Goal: Information Seeking & Learning: Learn about a topic

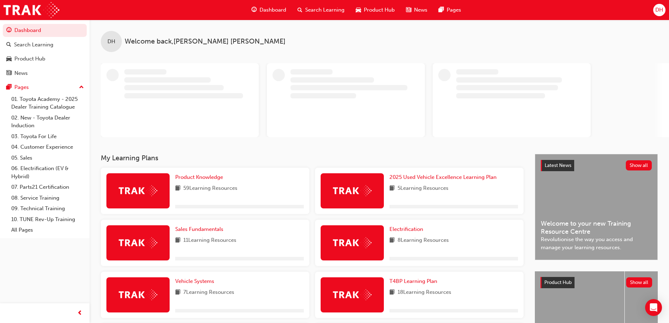
click at [321, 9] on span "Search Learning" at bounding box center [324, 10] width 39 height 8
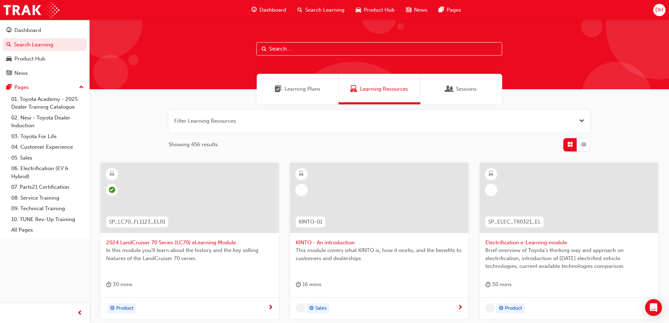
click at [281, 48] on input "text" at bounding box center [379, 48] width 246 height 13
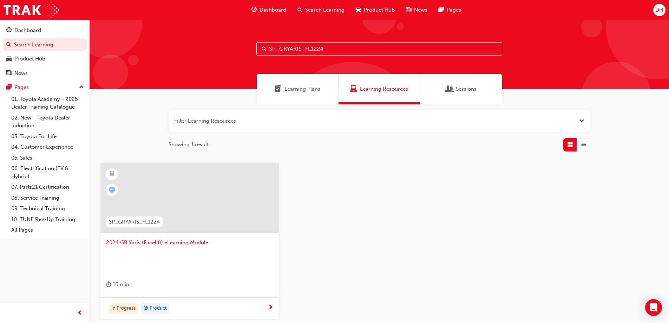
type input "SP_GRYARIS_FL1224"
click at [263, 48] on span "Search" at bounding box center [264, 49] width 5 height 8
click at [162, 243] on span "2024 GR Yaris (Facelift) eLearning Module" at bounding box center [189, 242] width 167 height 8
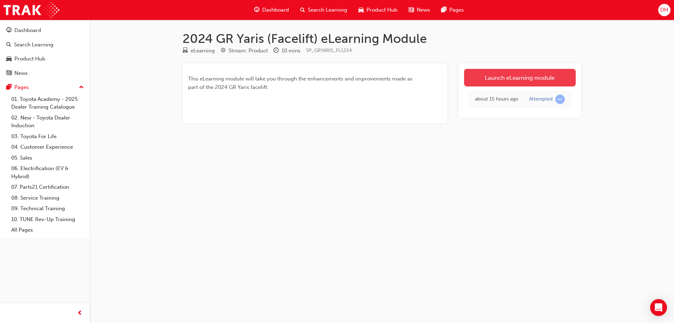
click at [516, 78] on link "Launch eLearning module" at bounding box center [520, 78] width 112 height 18
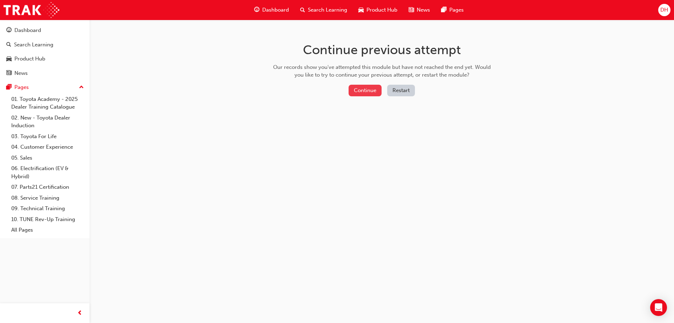
click at [364, 88] on button "Continue" at bounding box center [365, 91] width 33 height 12
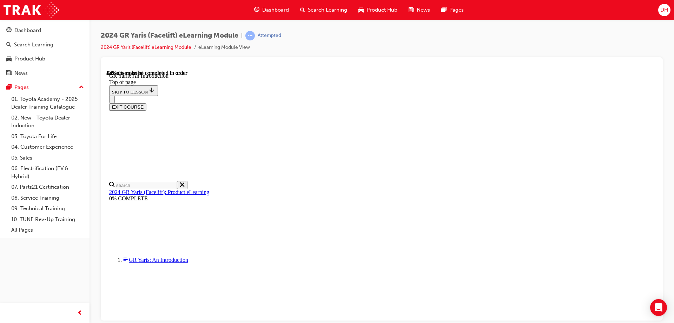
scroll to position [1069, 0]
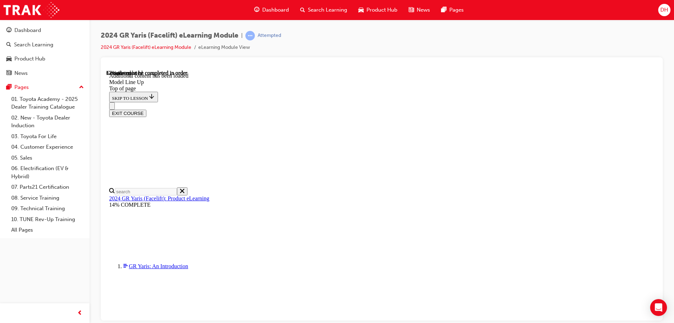
scroll to position [563, 0]
click at [649, 102] on div "EXIT COURSE" at bounding box center [379, 109] width 540 height 15
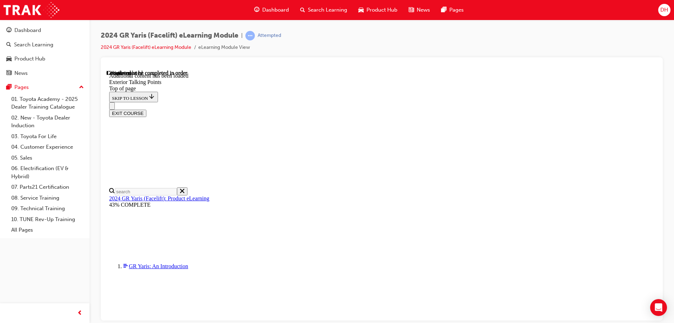
scroll to position [38, 0]
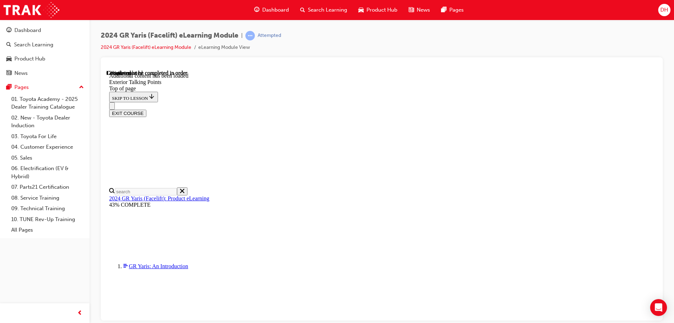
scroll to position [71, 0]
drag, startPoint x: 555, startPoint y: 119, endPoint x: 533, endPoint y: 162, distance: 47.8
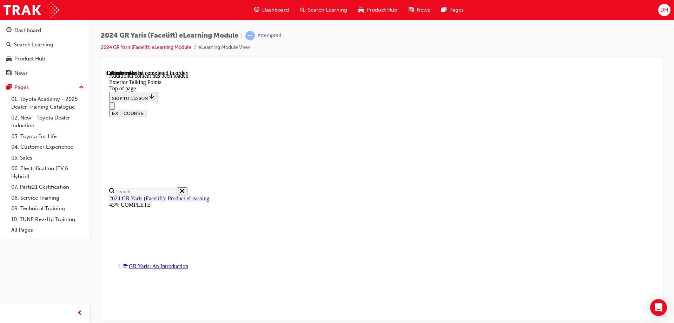
scroll to position [0, 0]
drag, startPoint x: 482, startPoint y: 126, endPoint x: 445, endPoint y: 142, distance: 40.4
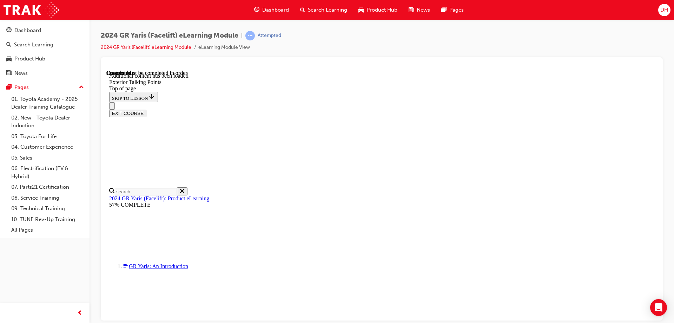
scroll to position [1506, 0]
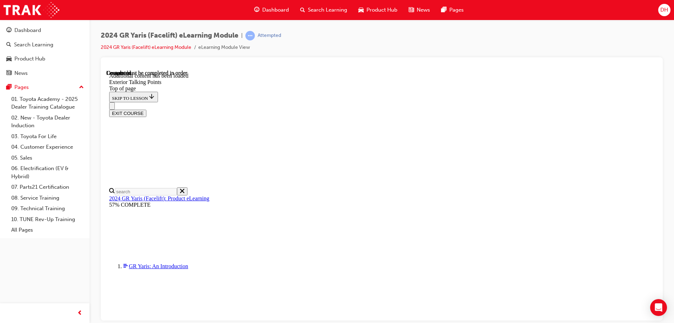
scroll to position [1602, 0]
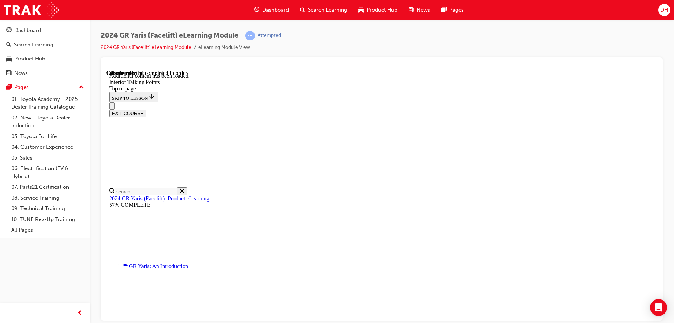
scroll to position [118, 0]
drag, startPoint x: 502, startPoint y: 45, endPoint x: 354, endPoint y: 92, distance: 155.4
click at [502, 45] on div "2024 GR Yaris (Facelift) eLearning Module | Attempted 2024 GR Yaris (Facelift) …" at bounding box center [382, 44] width 562 height 26
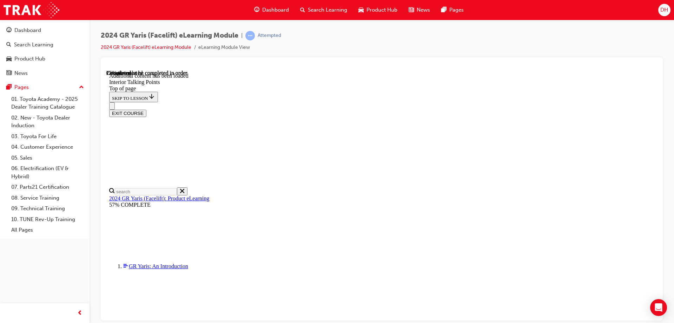
scroll to position [94, 0]
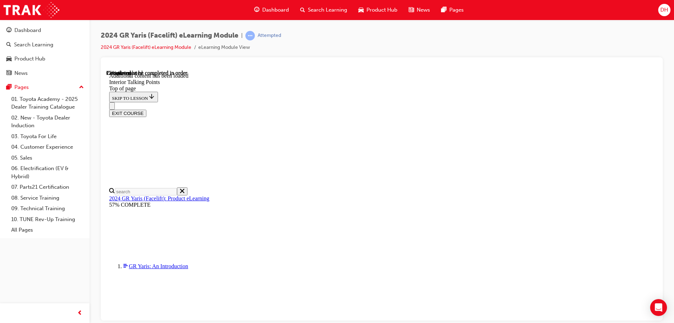
click at [488, 102] on div "EXIT COURSE" at bounding box center [379, 109] width 540 height 15
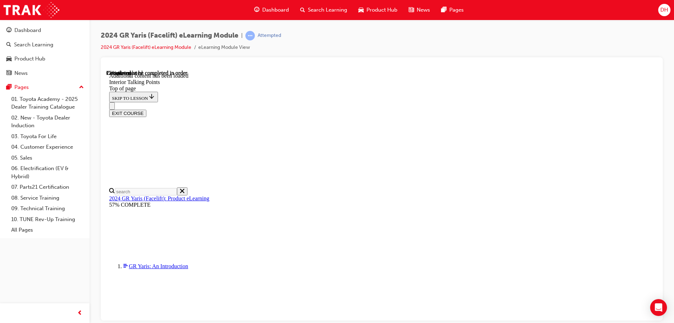
scroll to position [162, 0]
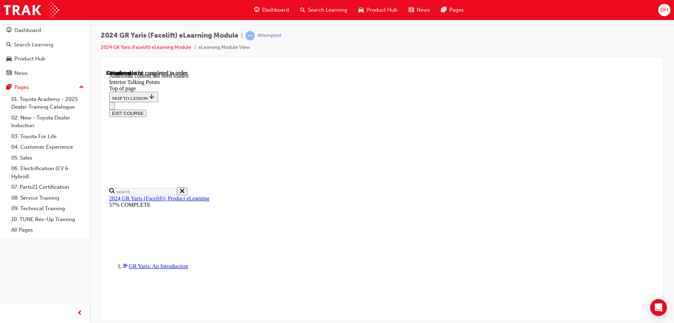
scroll to position [445, 0]
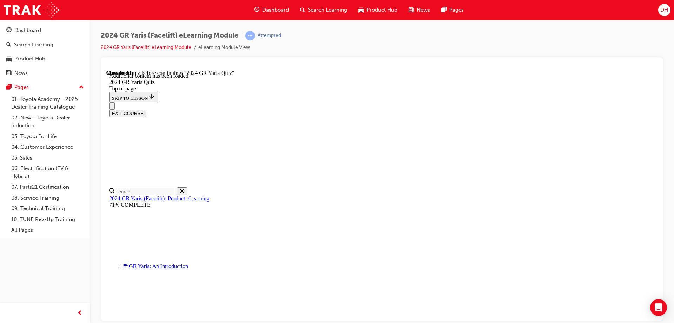
scroll to position [235, 0]
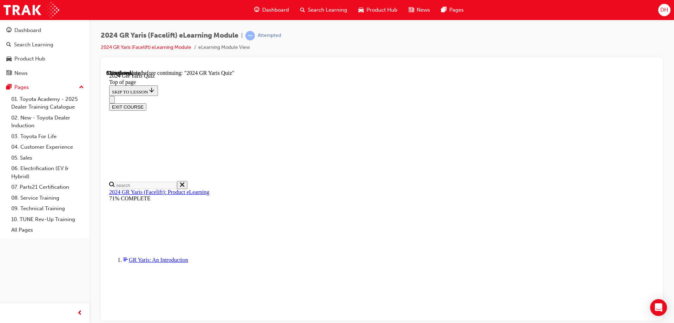
scroll to position [70, 0]
drag, startPoint x: 320, startPoint y: 186, endPoint x: 319, endPoint y: 202, distance: 15.5
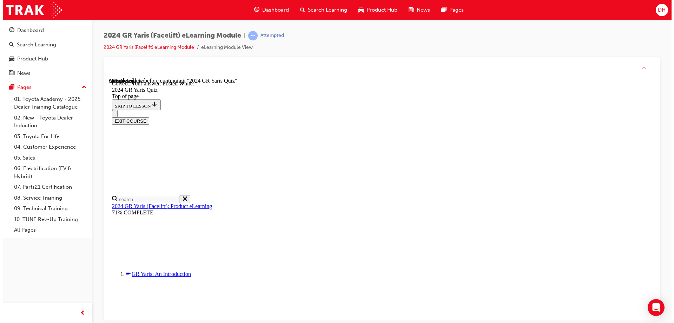
scroll to position [157, 0]
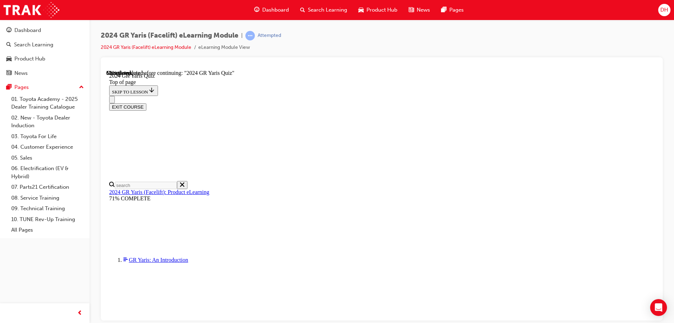
scroll to position [105, 0]
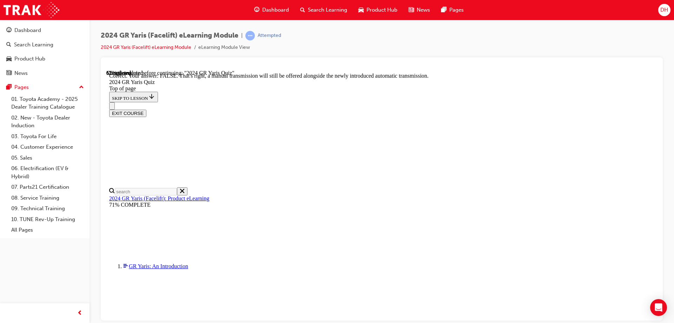
scroll to position [259, 0]
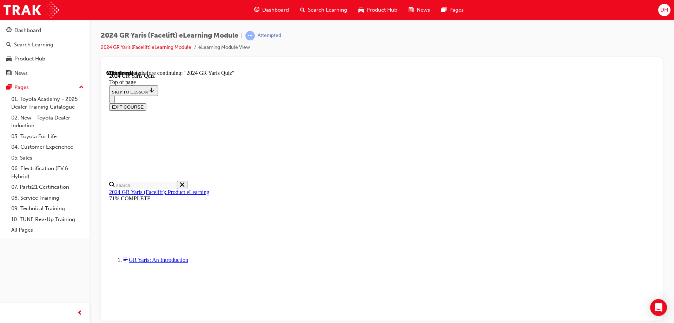
scroll to position [176, 0]
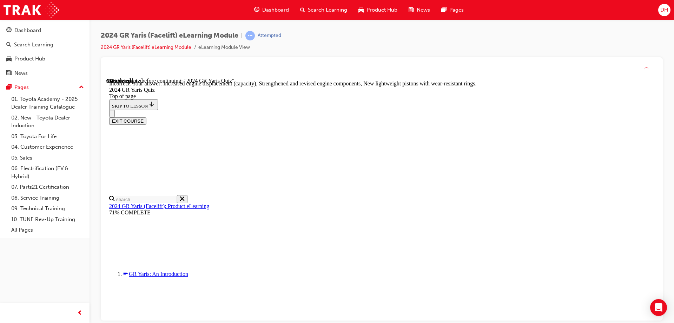
scroll to position [280, 0]
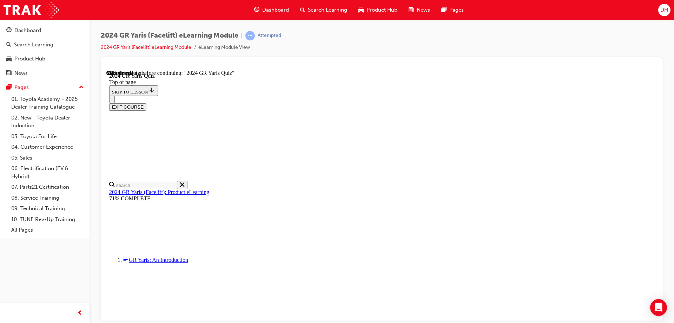
scroll to position [176, 0]
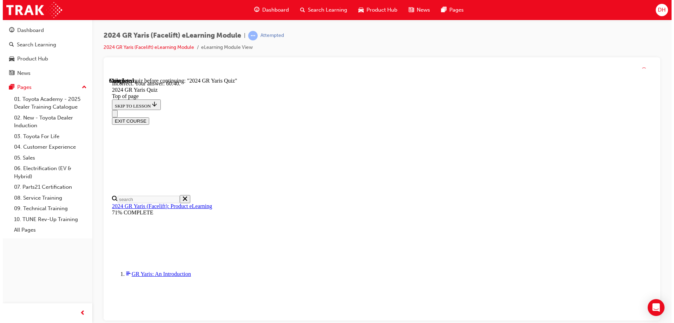
scroll to position [280, 0]
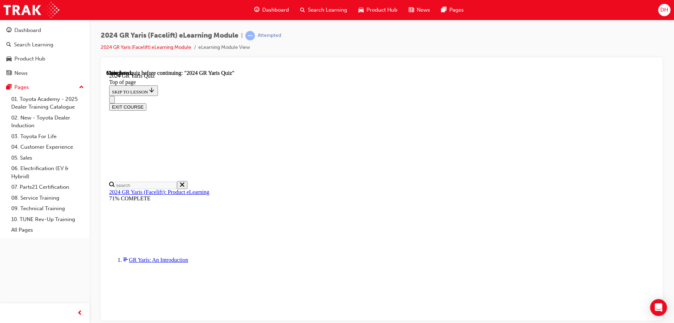
scroll to position [134, 0]
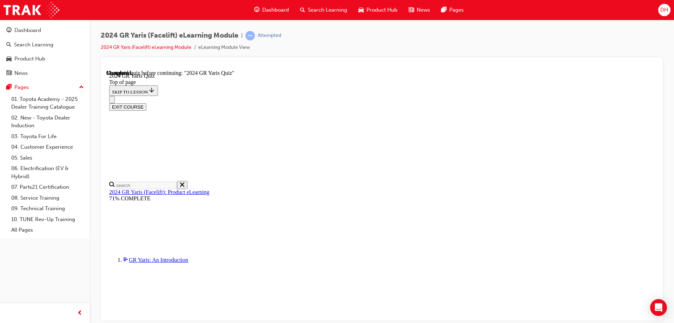
scroll to position [94, 0]
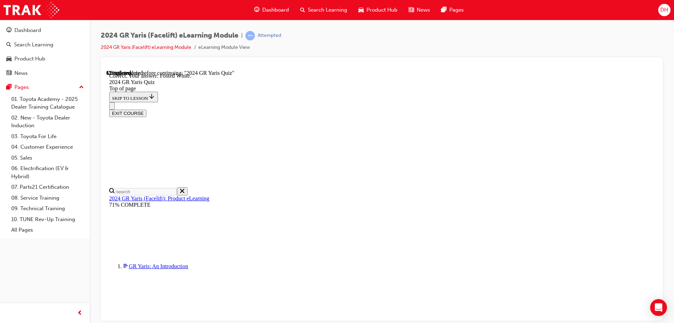
scroll to position [157, 0]
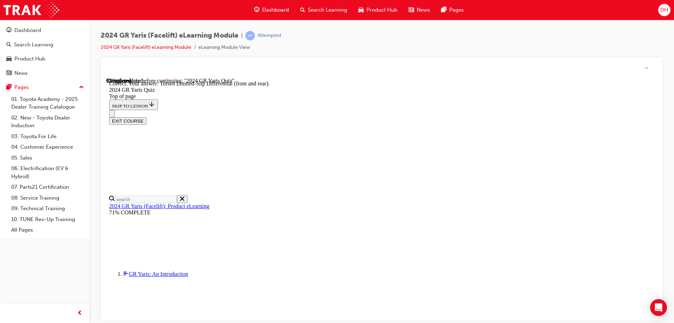
scroll to position [291, 0]
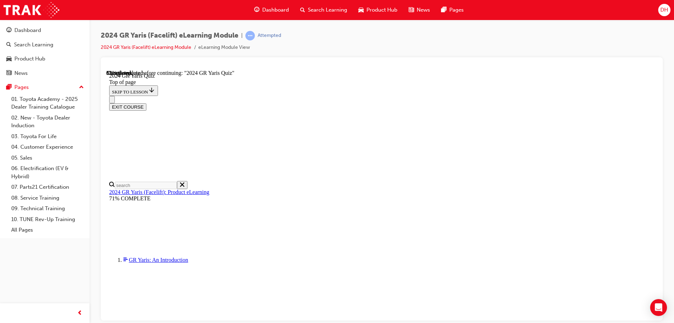
scroll to position [105, 0]
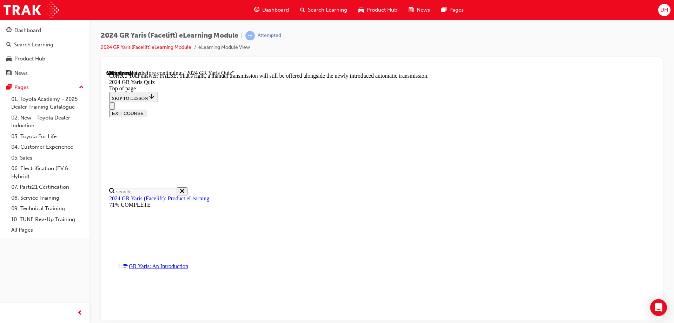
scroll to position [259, 0]
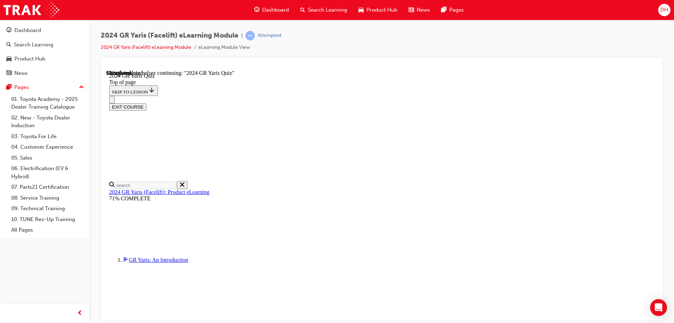
scroll to position [140, 0]
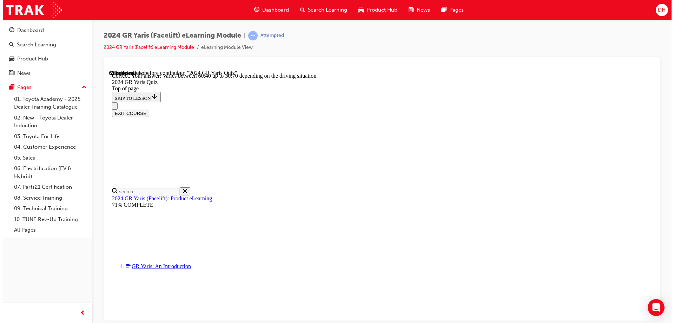
scroll to position [280, 0]
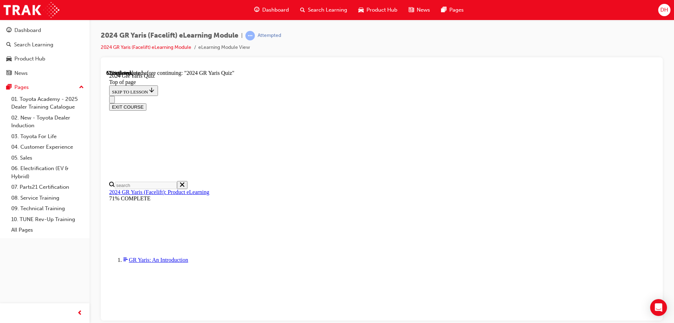
scroll to position [176, 0]
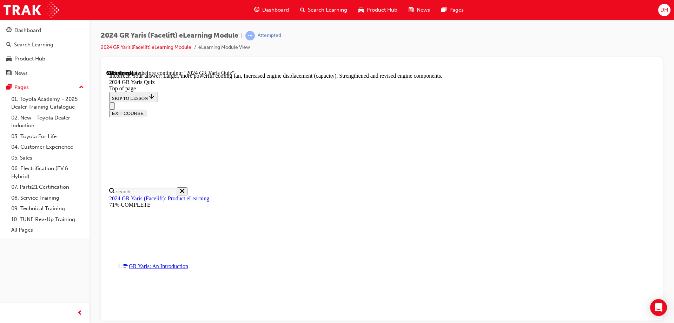
scroll to position [280, 0]
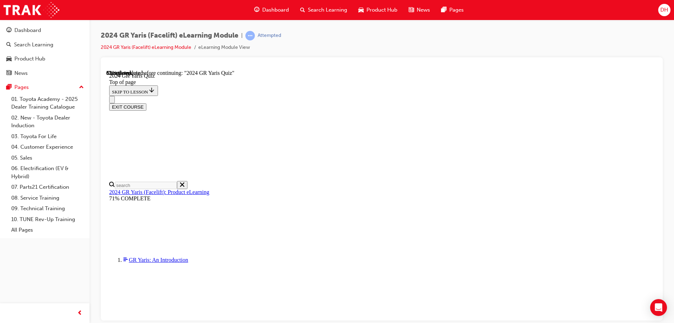
scroll to position [140, 0]
drag, startPoint x: 318, startPoint y: 306, endPoint x: 367, endPoint y: 284, distance: 53.6
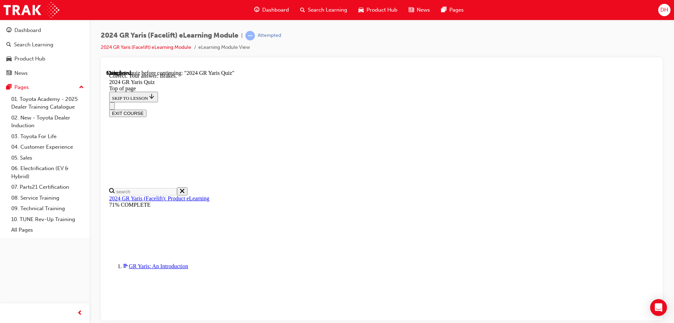
scroll to position [263, 0]
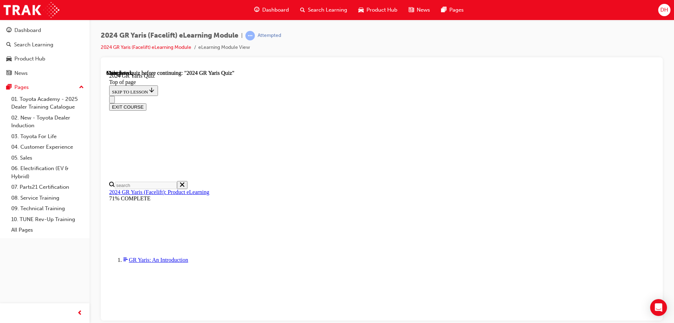
scroll to position [134, 0]
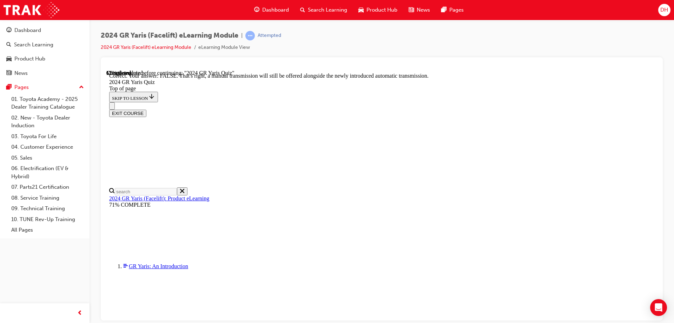
scroll to position [259, 0]
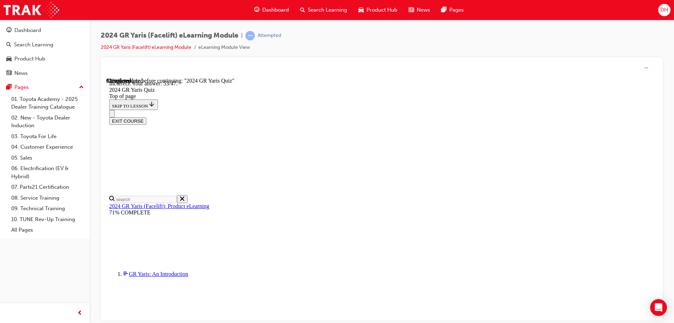
scroll to position [280, 0]
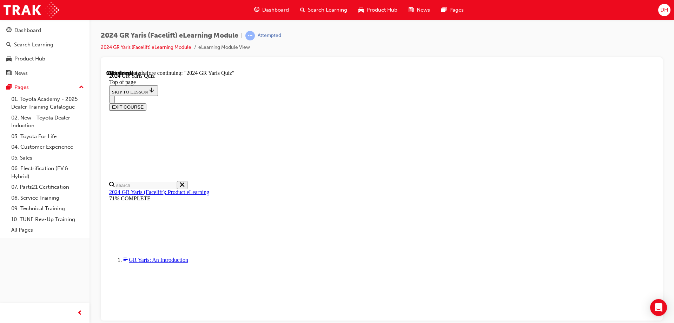
scroll to position [70, 0]
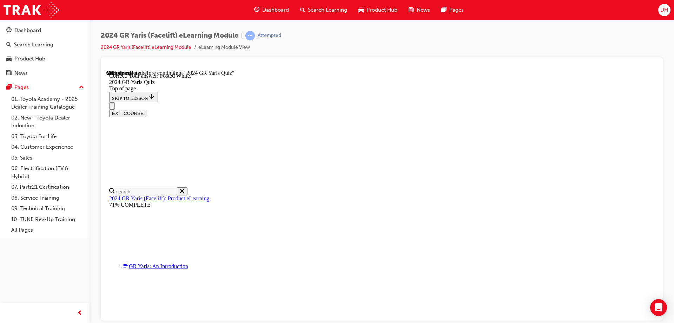
scroll to position [157, 0]
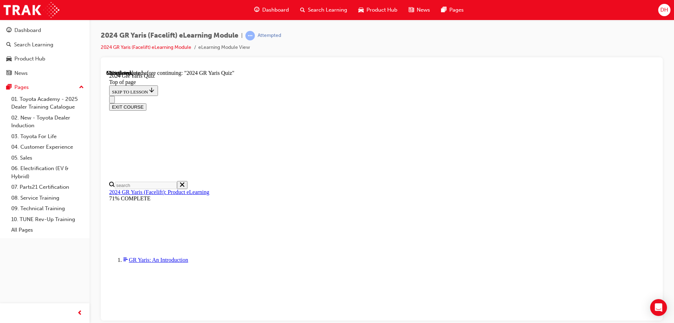
scroll to position [176, 0]
drag, startPoint x: 317, startPoint y: 232, endPoint x: 318, endPoint y: 226, distance: 6.0
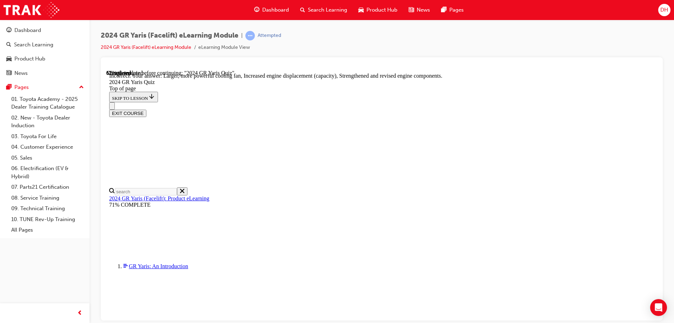
scroll to position [280, 0]
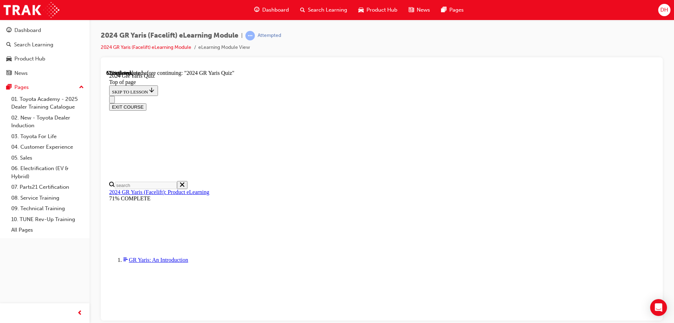
scroll to position [269, 0]
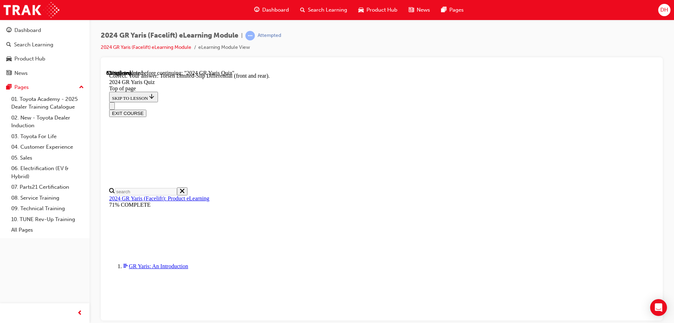
scroll to position [291, 0]
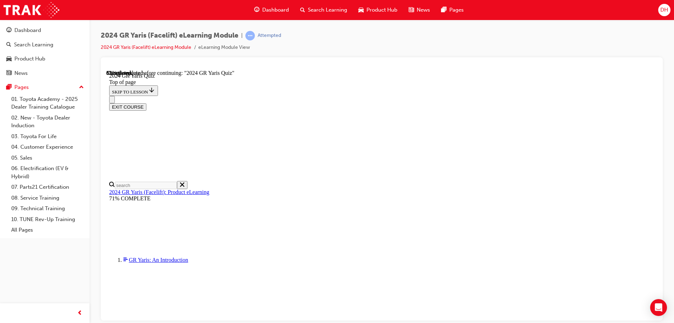
scroll to position [176, 0]
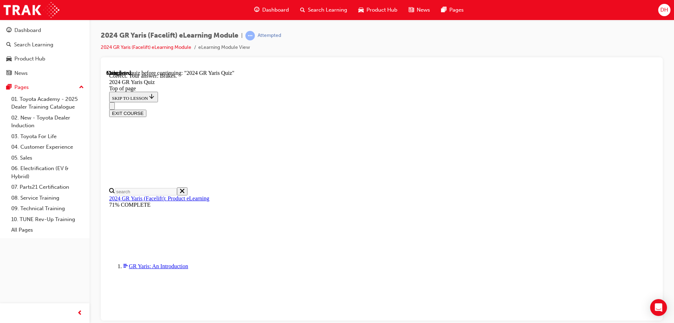
scroll to position [263, 0]
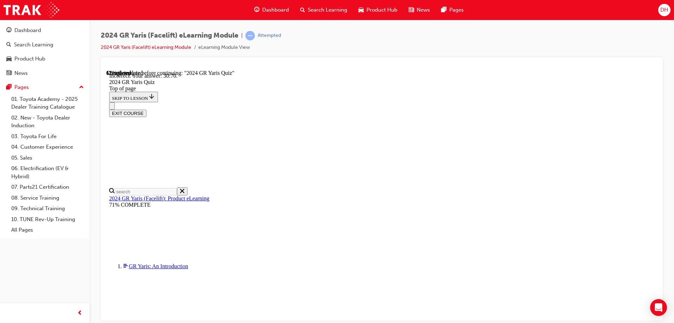
scroll to position [280, 0]
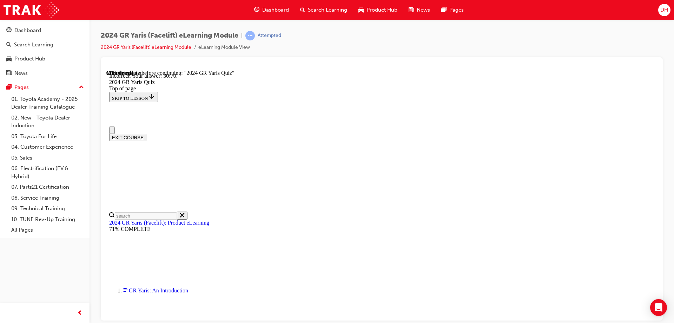
scroll to position [0, 0]
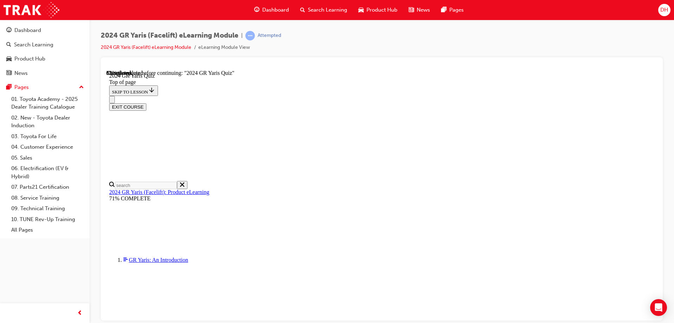
scroll to position [194, 0]
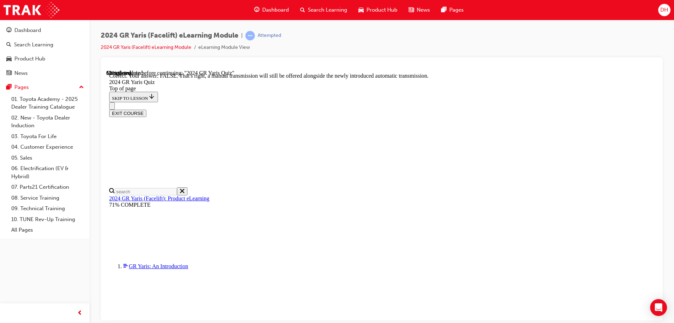
scroll to position [259, 0]
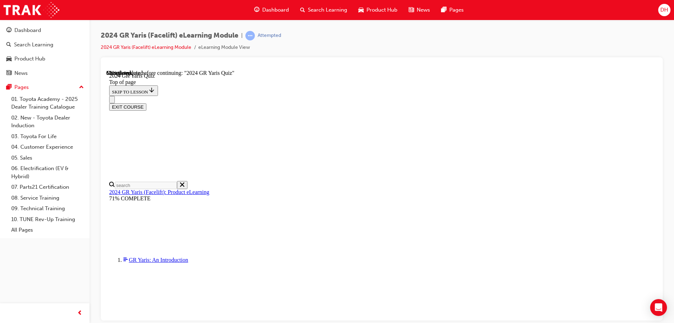
scroll to position [140, 0]
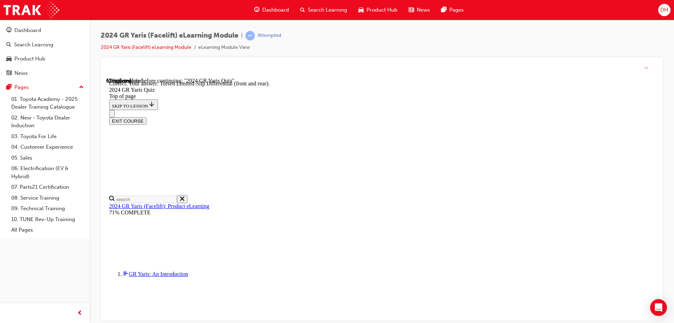
scroll to position [291, 0]
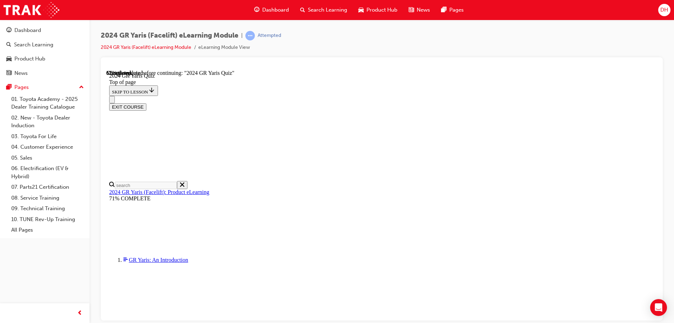
scroll to position [211, 0]
drag, startPoint x: 320, startPoint y: 168, endPoint x: 320, endPoint y: 172, distance: 4.2
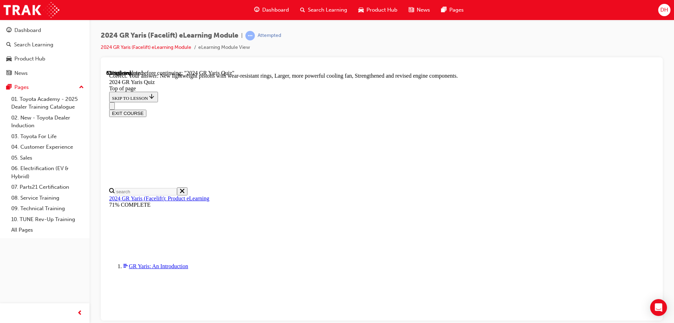
scroll to position [280, 0]
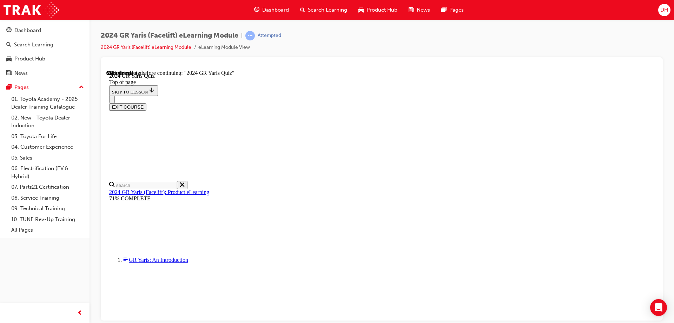
scroll to position [105, 0]
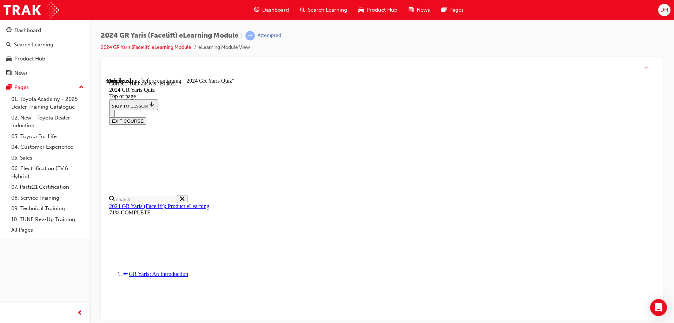
scroll to position [263, 0]
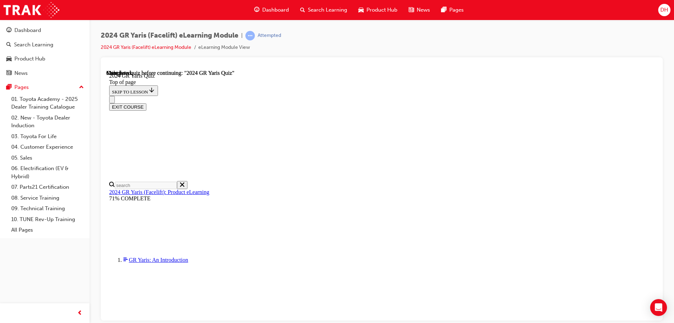
scroll to position [134, 0]
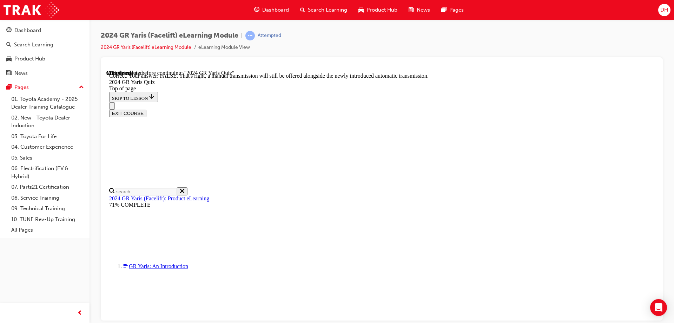
scroll to position [259, 0]
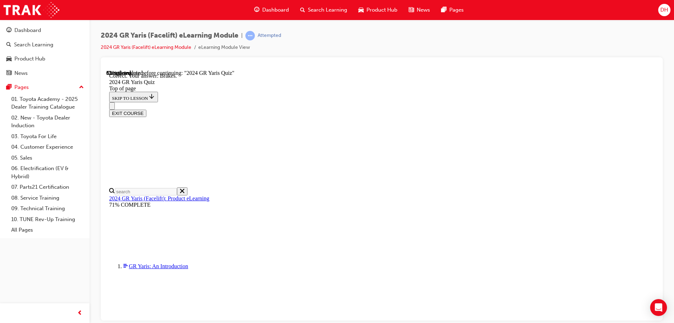
scroll to position [263, 0]
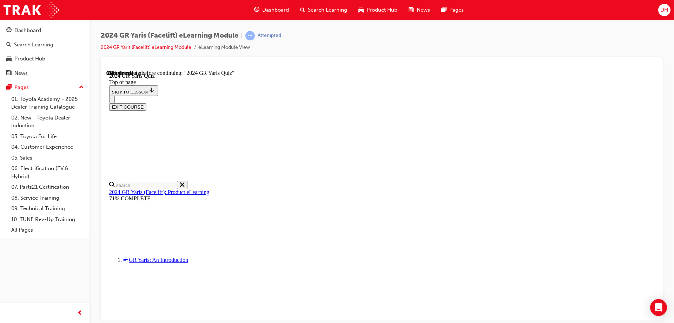
scroll to position [211, 0]
drag, startPoint x: 320, startPoint y: 208, endPoint x: 331, endPoint y: 253, distance: 46.2
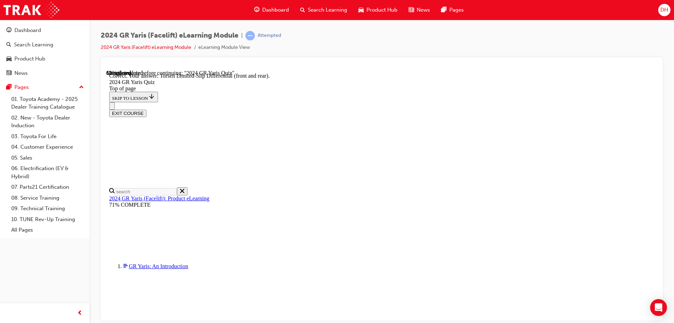
scroll to position [291, 0]
drag, startPoint x: 440, startPoint y: 283, endPoint x: 439, endPoint y: 287, distance: 3.6
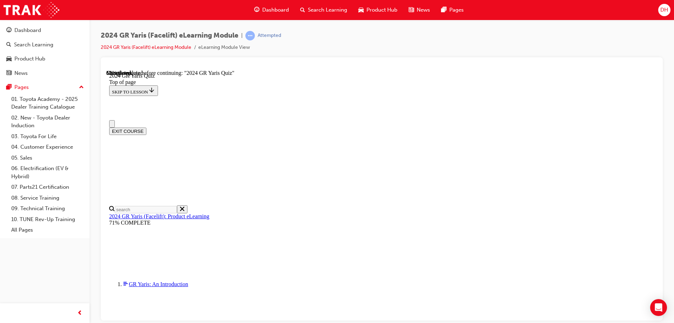
scroll to position [0, 0]
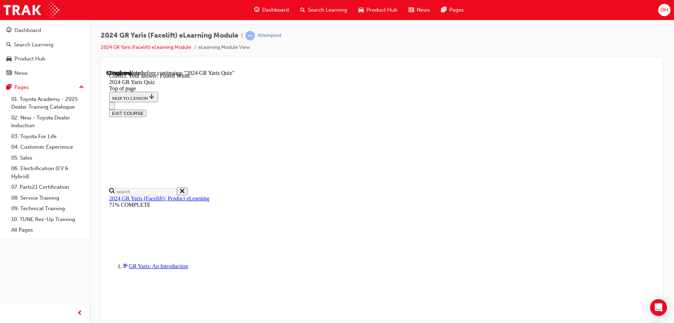
scroll to position [157, 0]
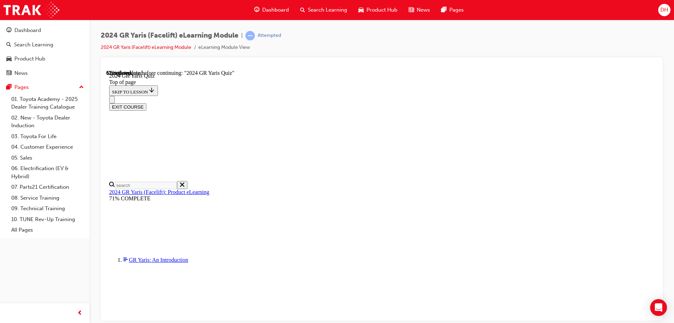
scroll to position [211, 0]
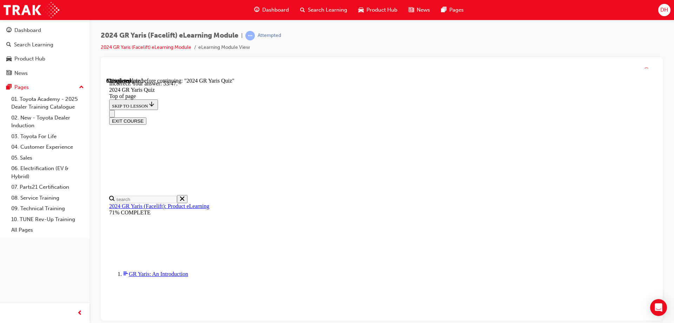
scroll to position [280, 0]
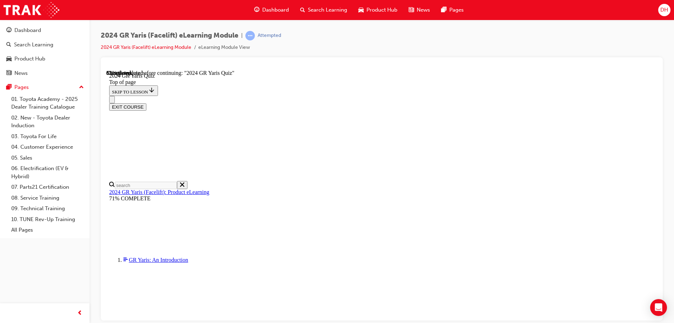
scroll to position [176, 0]
drag, startPoint x: 317, startPoint y: 229, endPoint x: 321, endPoint y: 239, distance: 10.2
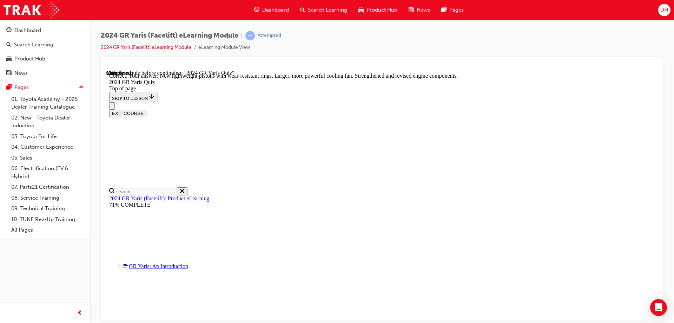
scroll to position [280, 0]
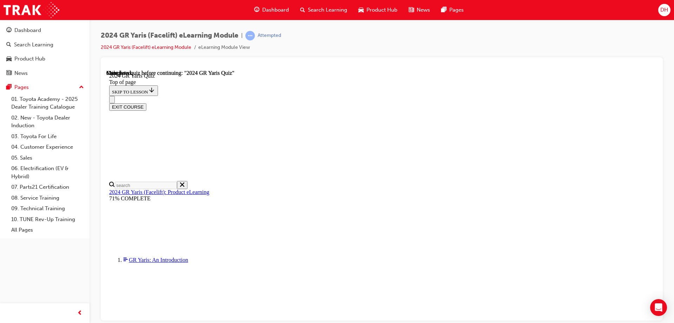
scroll to position [134, 0]
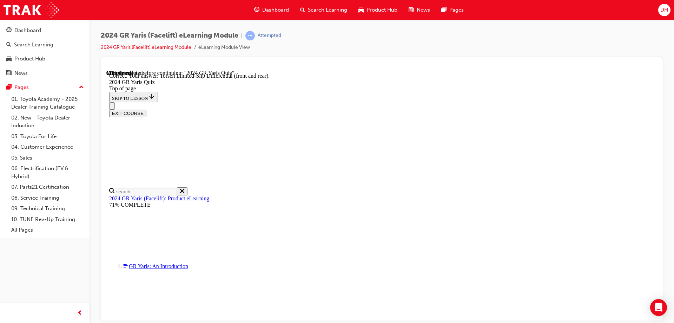
scroll to position [291, 0]
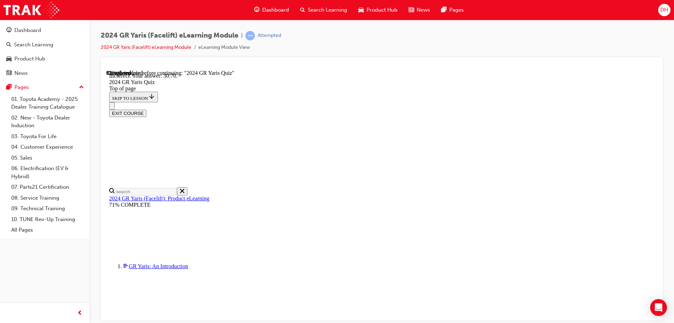
scroll to position [280, 0]
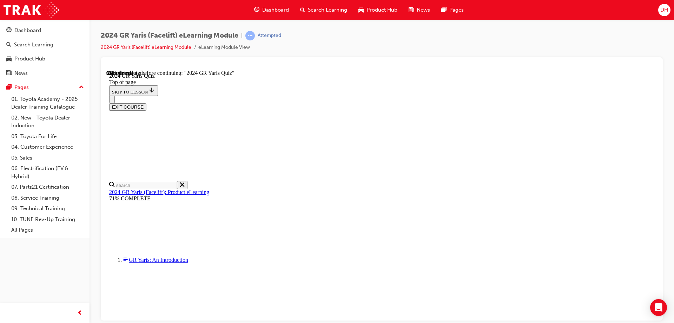
scroll to position [140, 0]
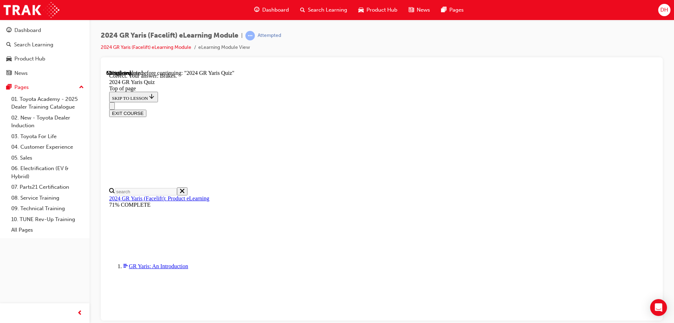
scroll to position [263, 0]
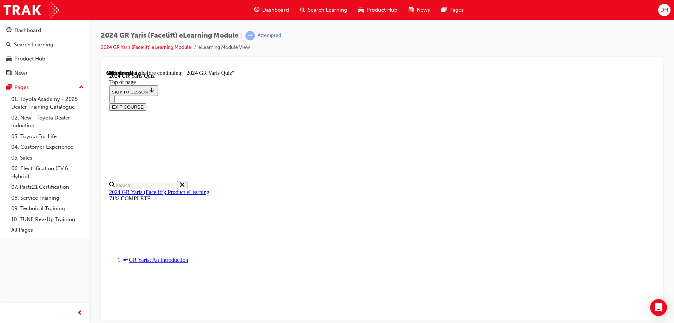
scroll to position [140, 0]
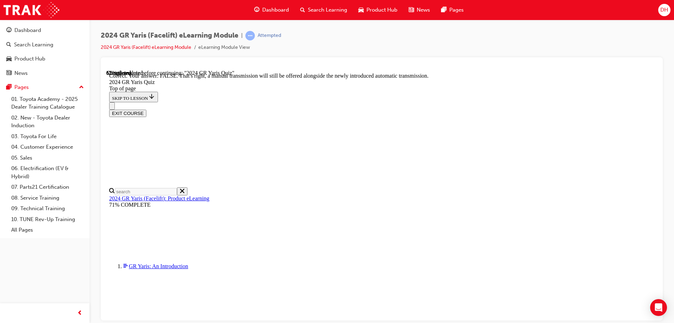
scroll to position [259, 0]
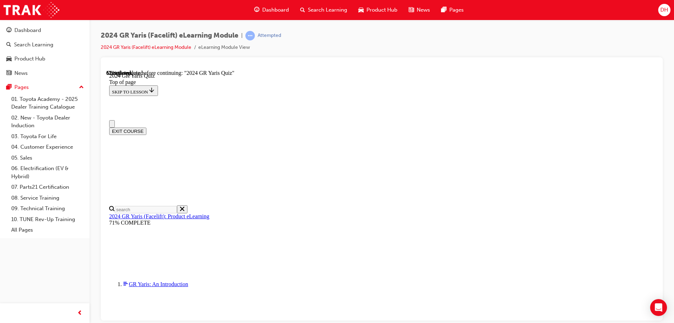
drag, startPoint x: 319, startPoint y: 284, endPoint x: 347, endPoint y: 280, distance: 27.7
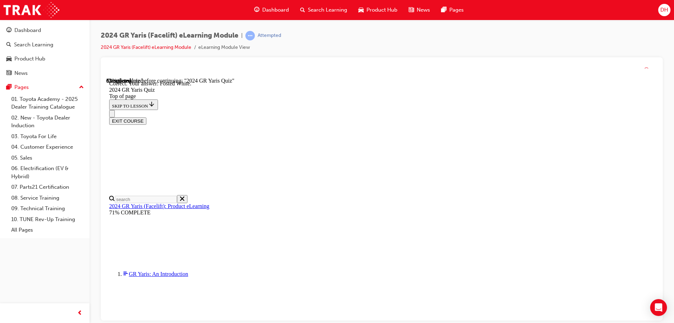
scroll to position [157, 0]
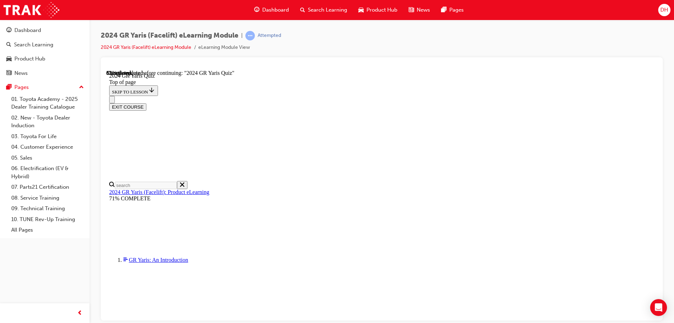
scroll to position [211, 0]
drag, startPoint x: 319, startPoint y: 195, endPoint x: 318, endPoint y: 209, distance: 13.7
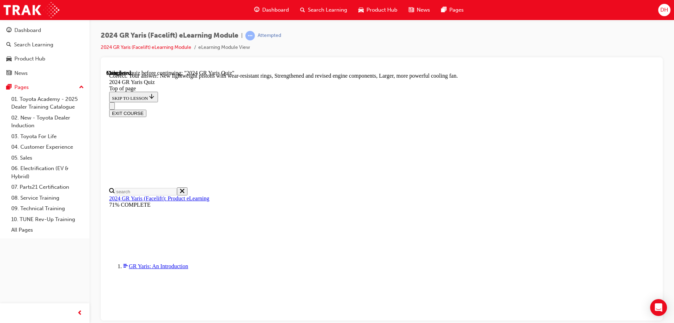
scroll to position [280, 0]
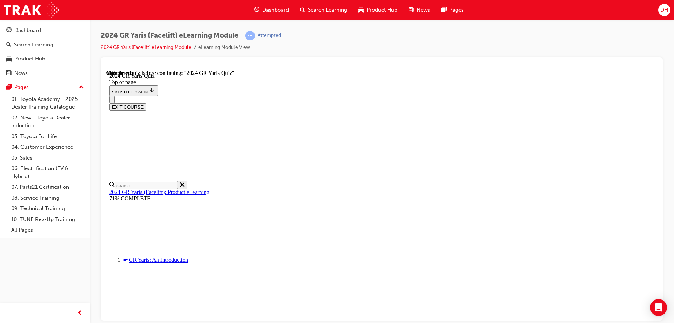
scroll to position [134, 0]
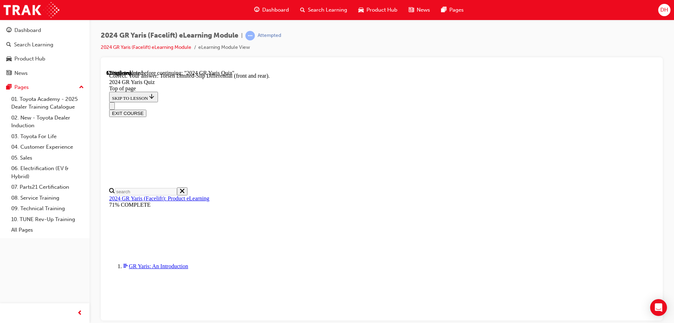
scroll to position [291, 0]
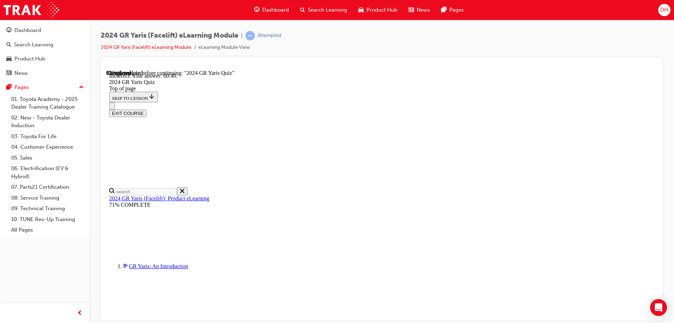
scroll to position [280, 0]
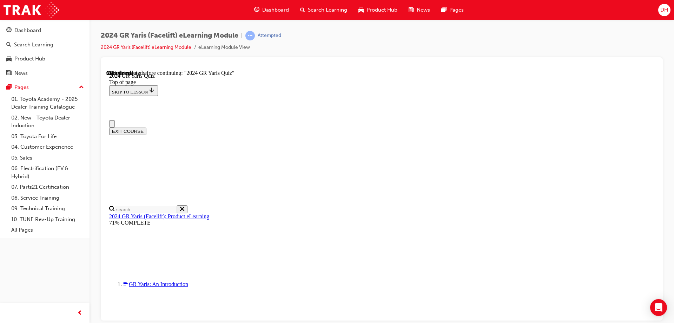
drag, startPoint x: 318, startPoint y: 311, endPoint x: 401, endPoint y: 310, distance: 82.9
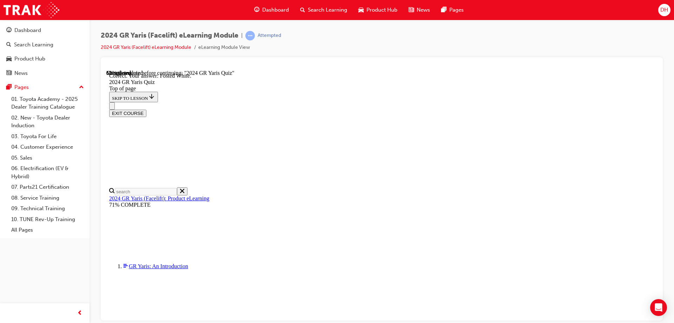
scroll to position [157, 0]
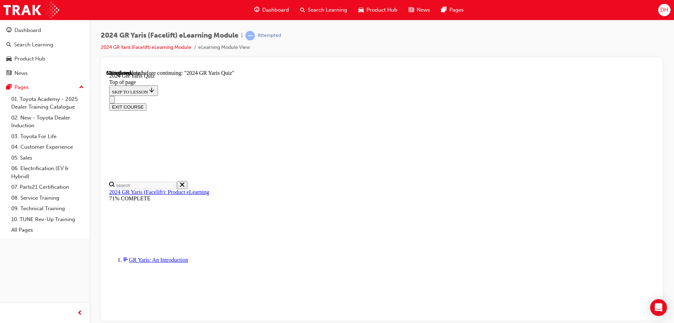
scroll to position [140, 0]
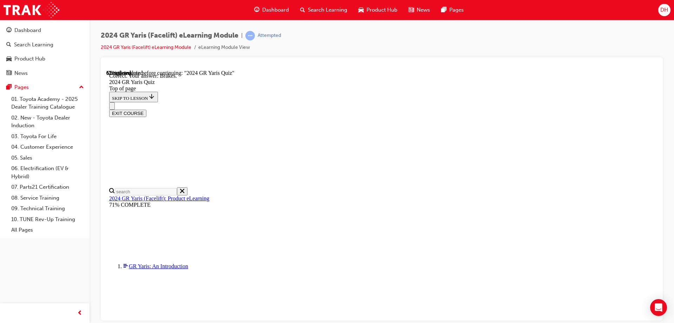
scroll to position [263, 0]
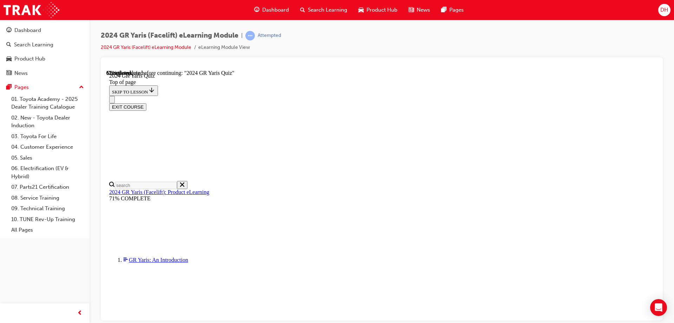
scroll to position [211, 0]
drag, startPoint x: 321, startPoint y: 198, endPoint x: 319, endPoint y: 182, distance: 16.3
drag, startPoint x: 320, startPoint y: 170, endPoint x: 322, endPoint y: 237, distance: 67.5
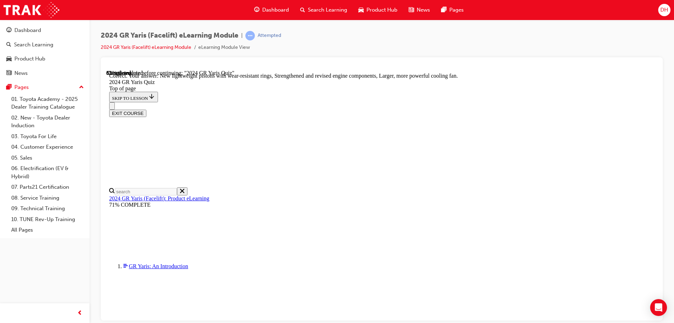
scroll to position [280, 0]
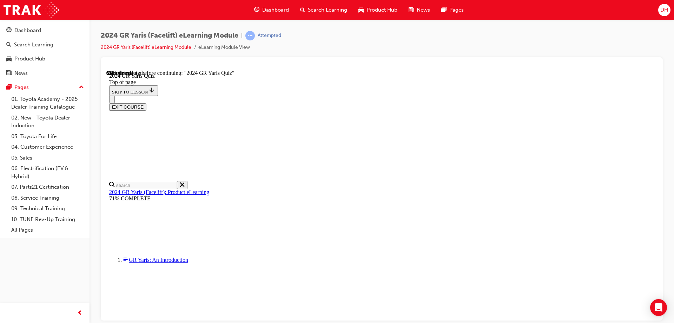
scroll to position [140, 0]
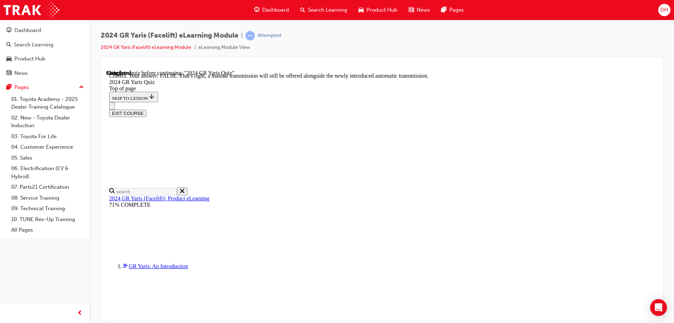
scroll to position [259, 0]
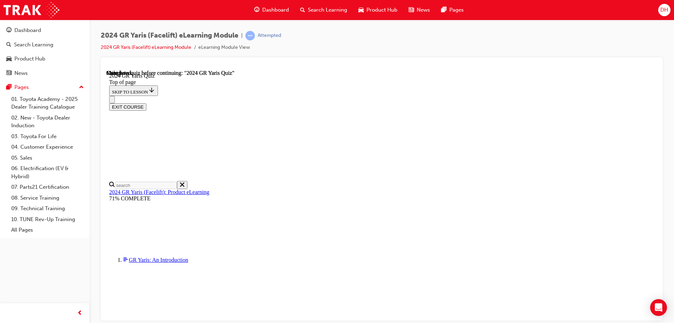
scroll to position [134, 0]
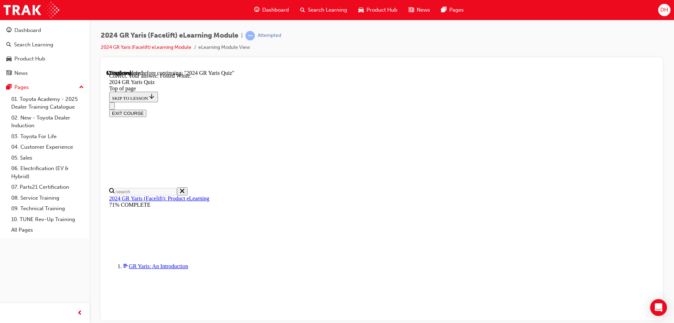
scroll to position [157, 0]
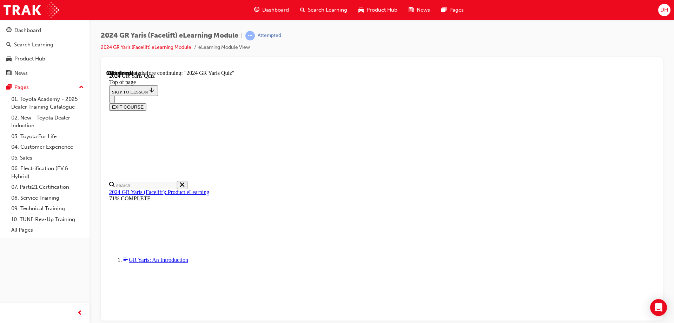
scroll to position [176, 0]
drag, startPoint x: 321, startPoint y: 232, endPoint x: 315, endPoint y: 254, distance: 23.0
drag, startPoint x: 322, startPoint y: 260, endPoint x: 317, endPoint y: 273, distance: 14.2
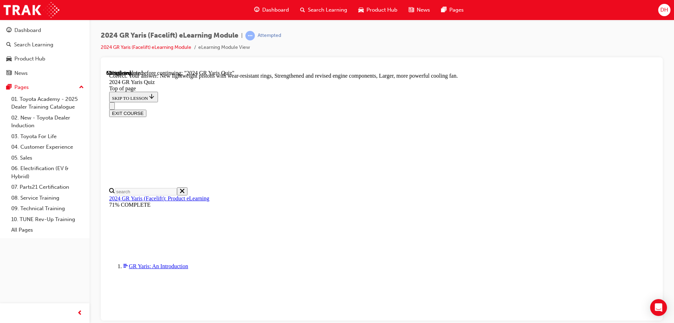
scroll to position [280, 0]
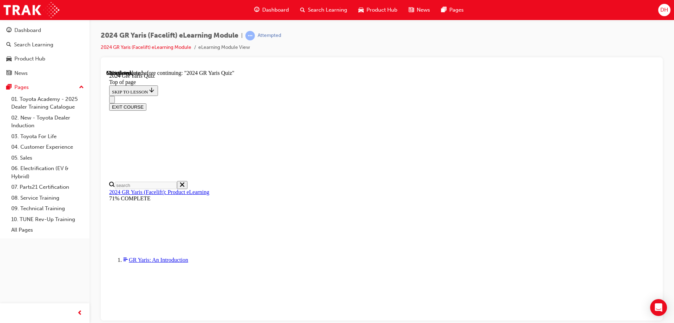
scroll to position [176, 0]
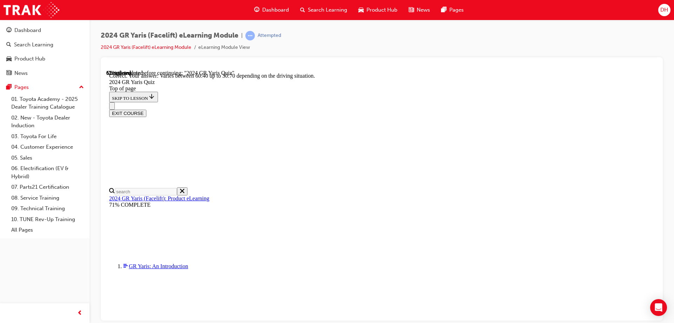
scroll to position [280, 0]
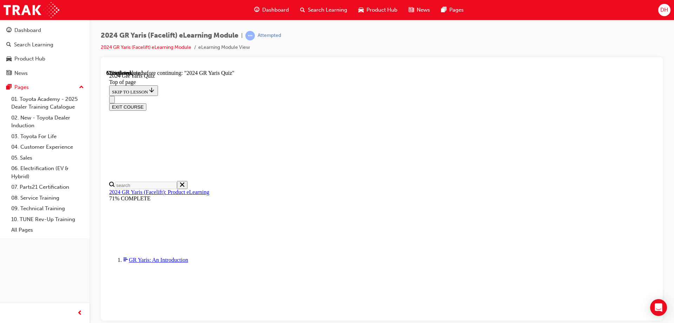
scroll to position [176, 0]
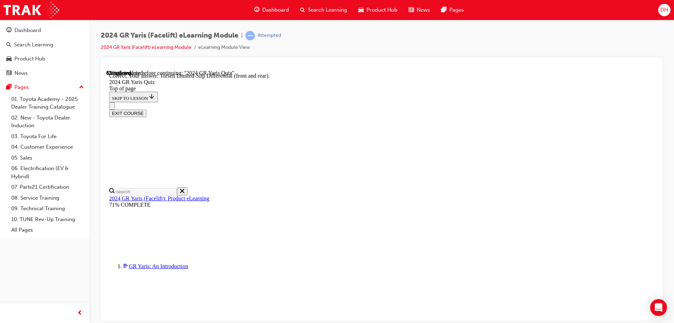
scroll to position [291, 0]
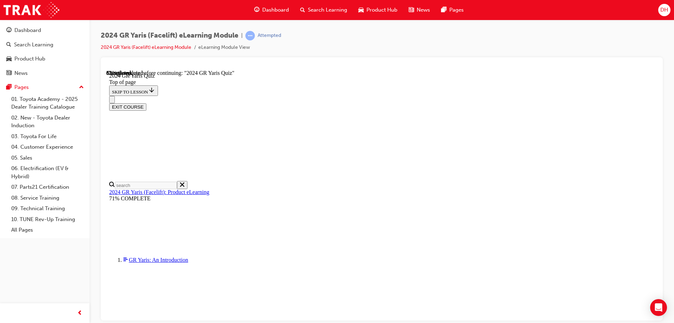
scroll to position [105, 0]
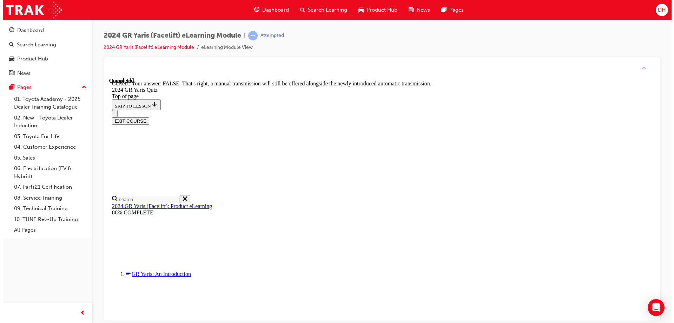
scroll to position [259, 0]
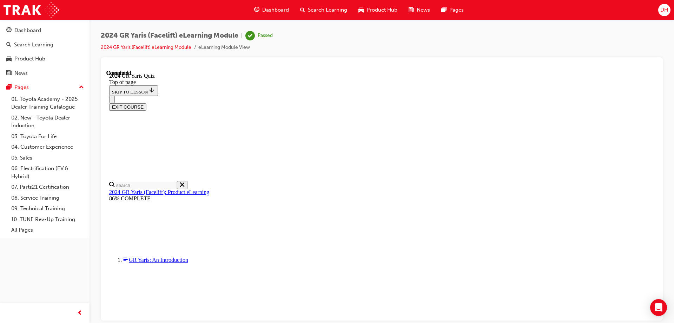
scroll to position [134, 0]
click at [146, 103] on button "EXIT COURSE" at bounding box center [127, 106] width 37 height 7
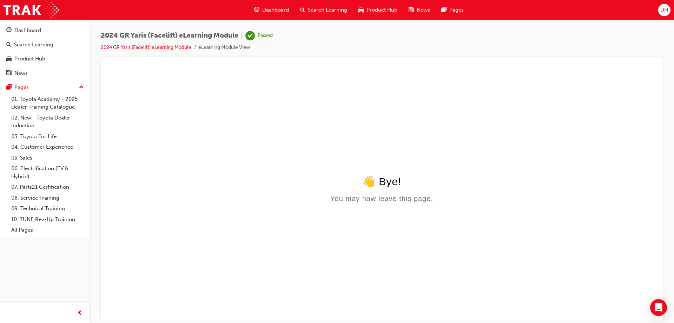
scroll to position [0, 0]
